Goal: Book appointment/travel/reservation

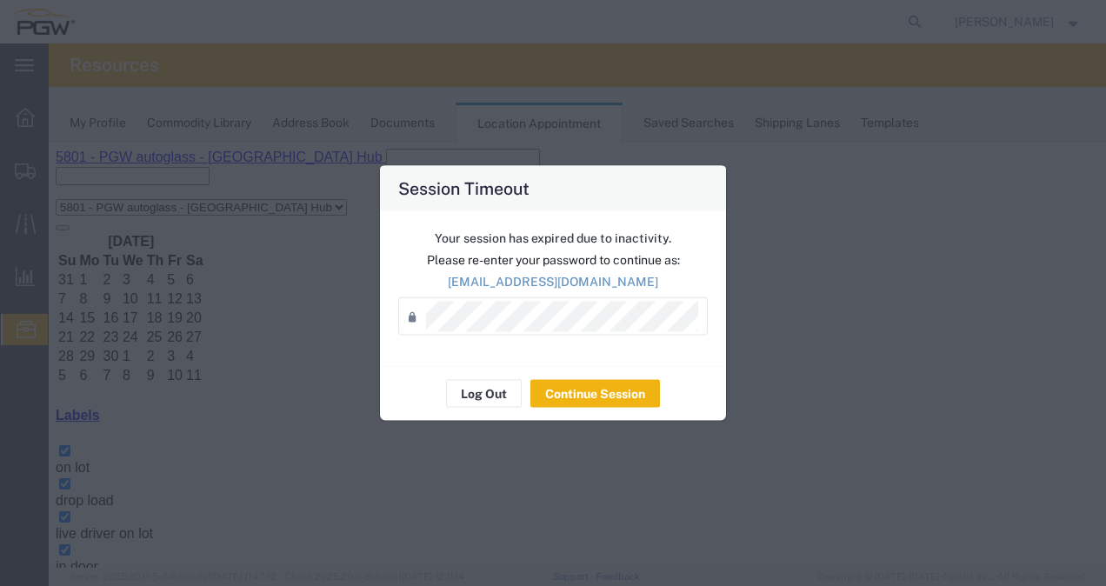
scroll to position [210, 0]
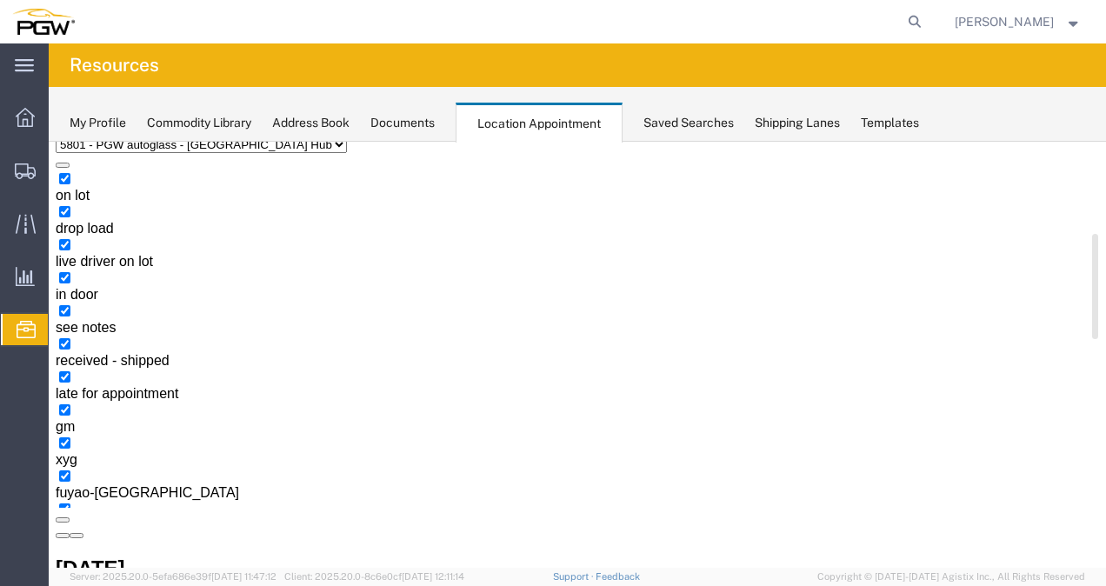
scroll to position [113, 0]
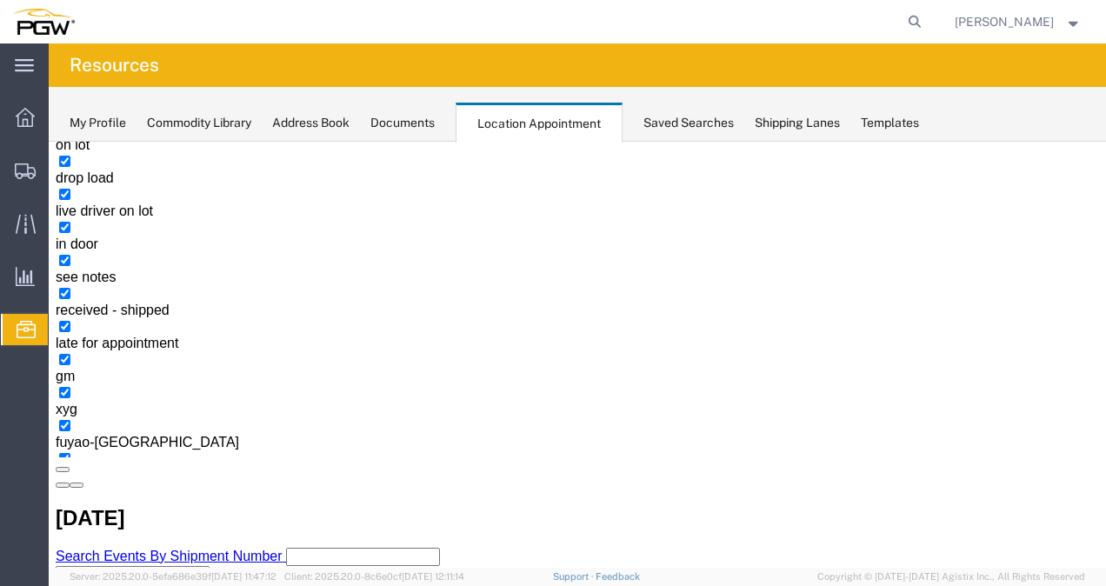
select select "1"
select select
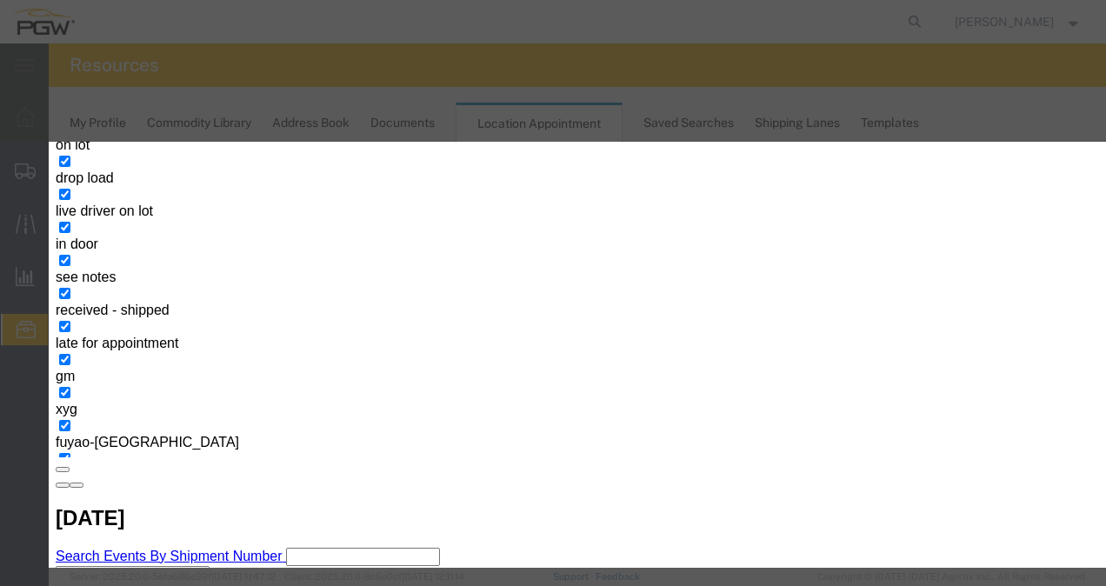
paste input "OOCU7828847"
type input "OOCU7828847"
type input "1:00 PM"
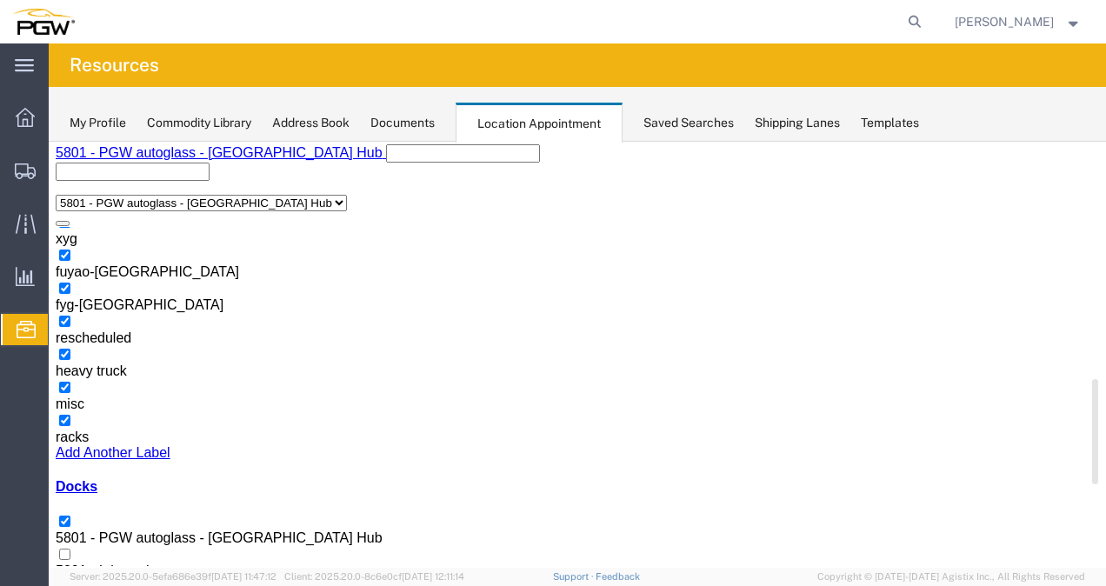
scroll to position [139, 0]
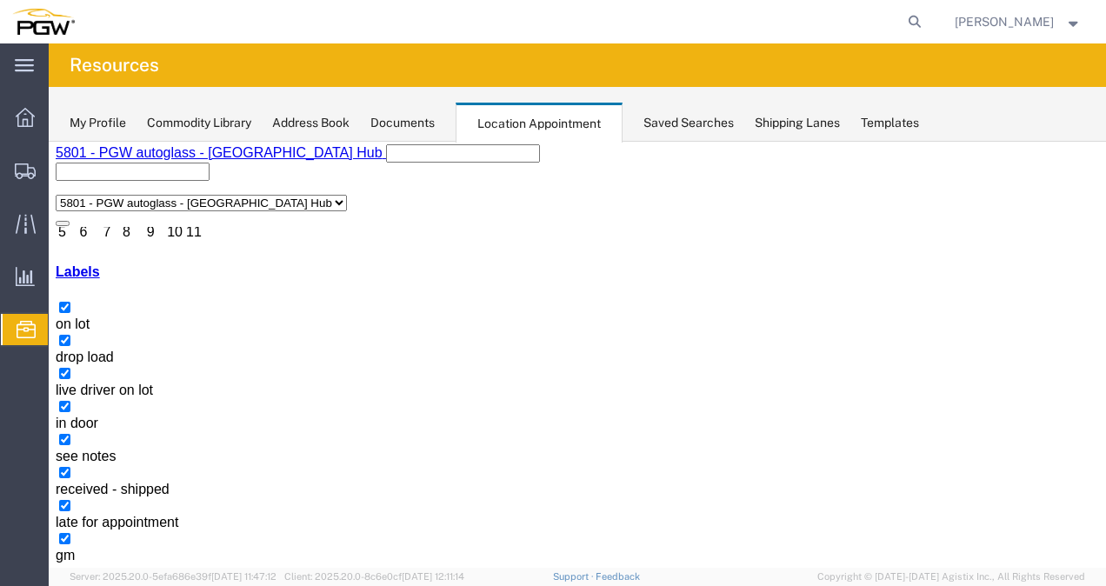
copy h3 "TGBU4963107"
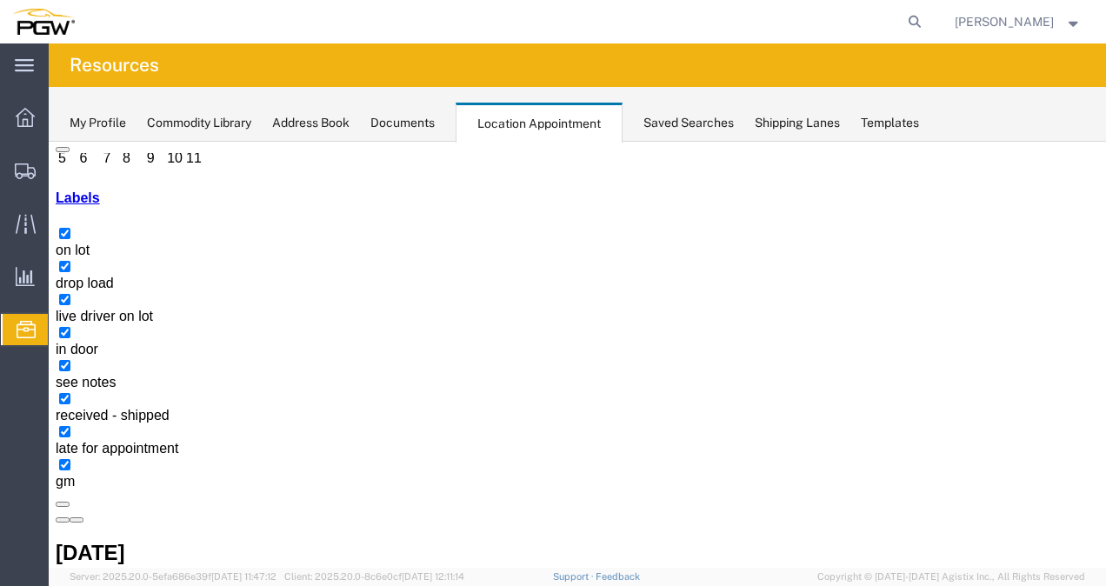
scroll to position [132, 0]
